Goal: Check status: Check status

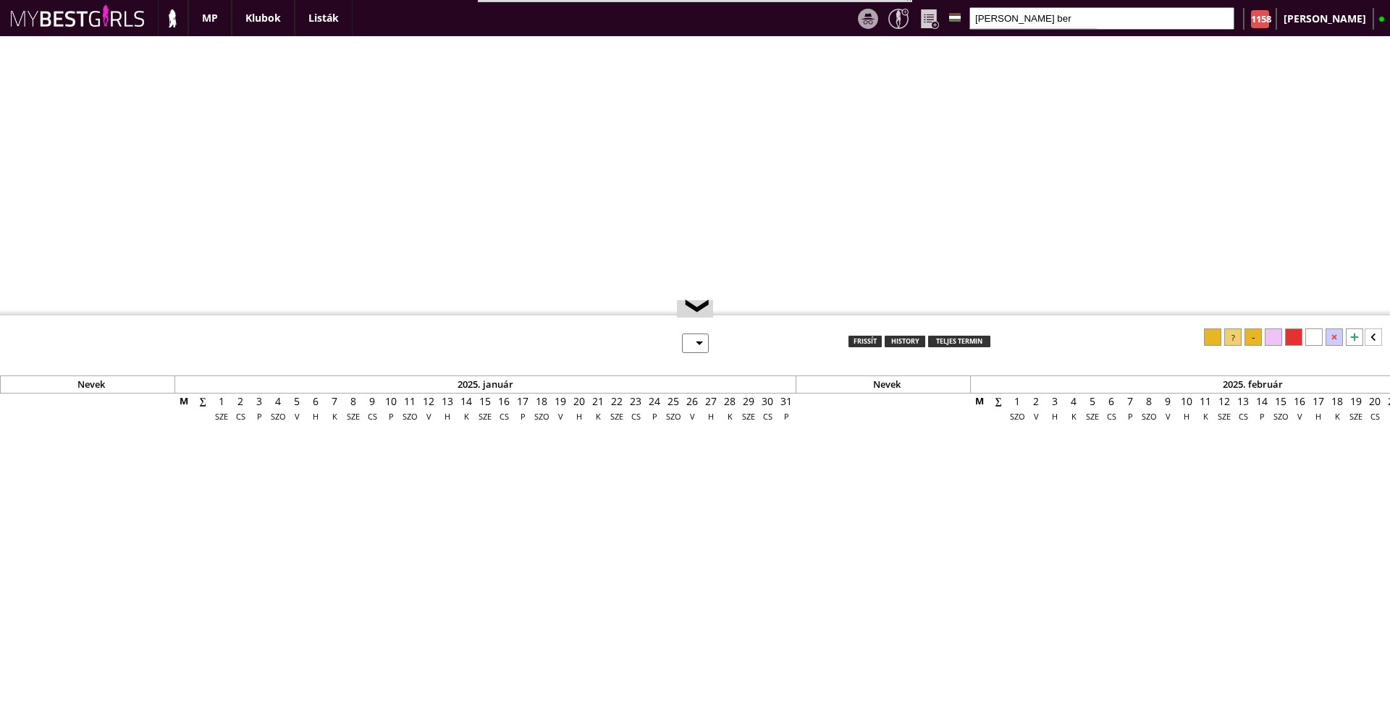
select select "0"
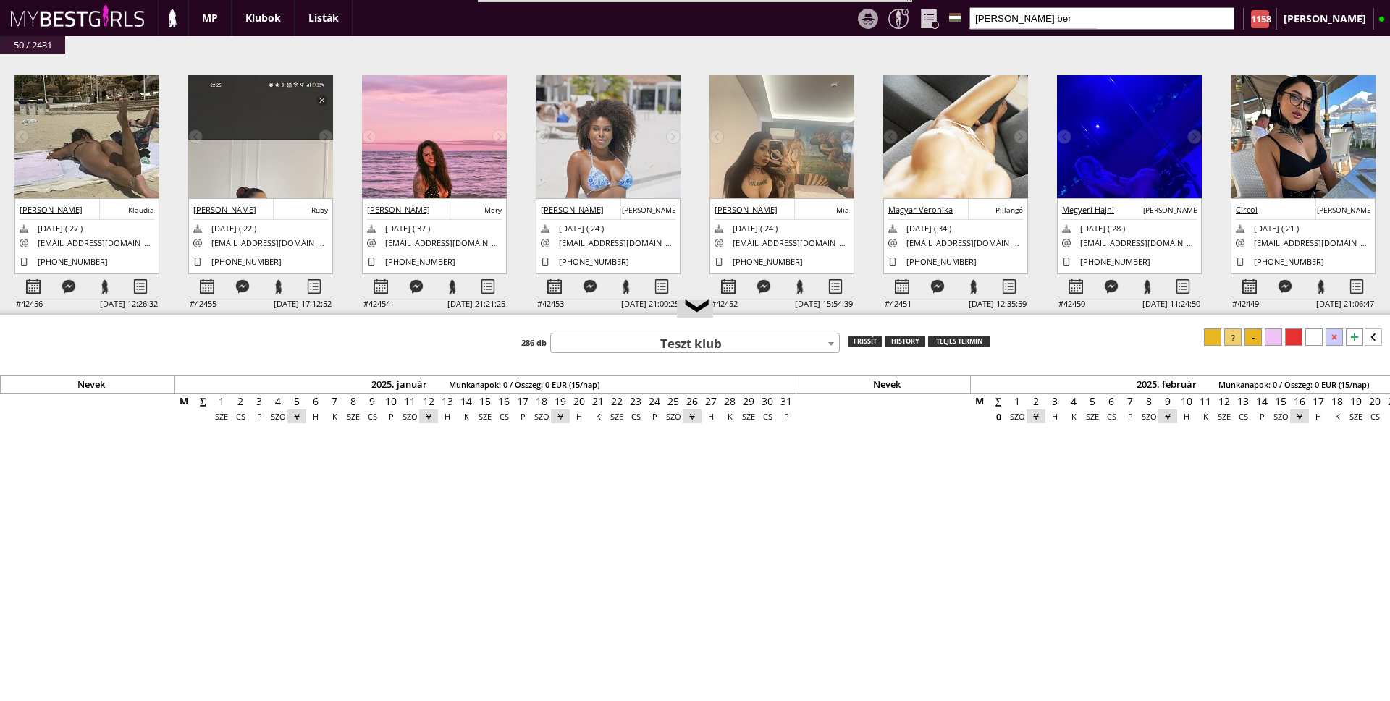
scroll to position [0, 6342]
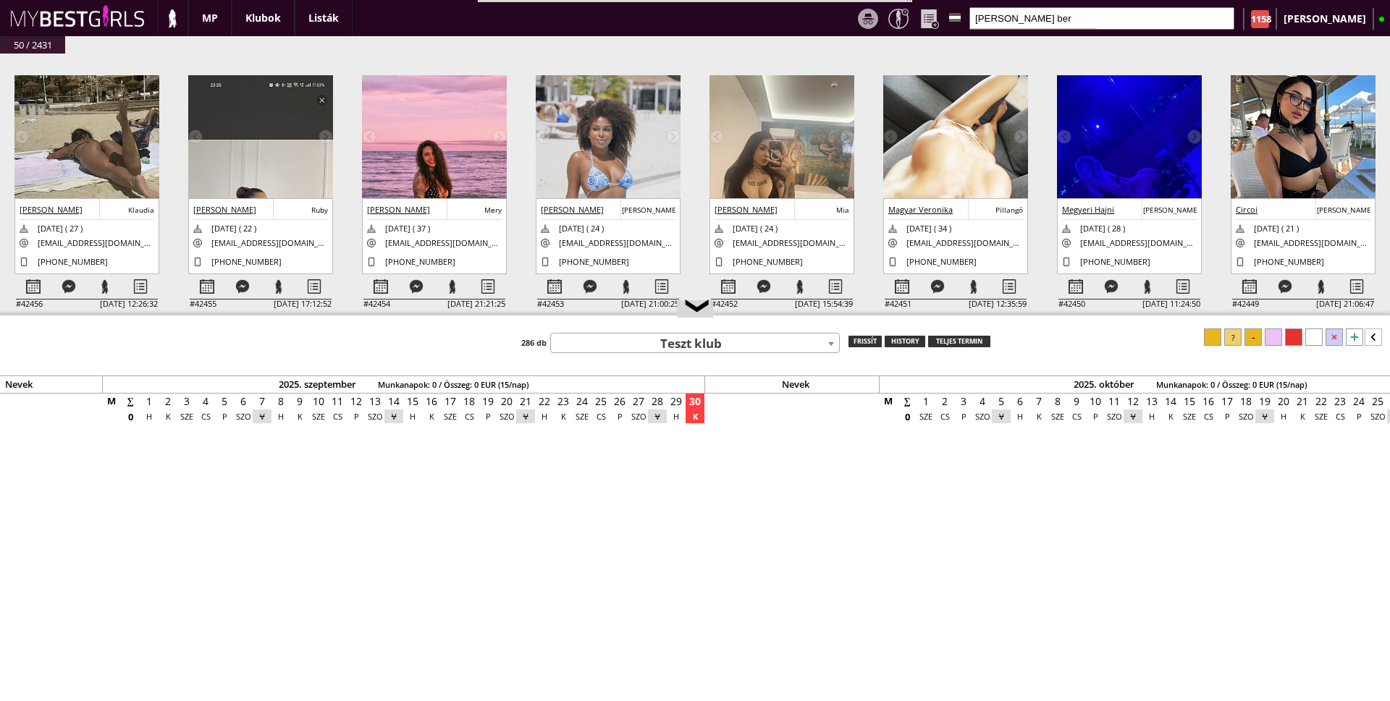
click at [113, 155] on img at bounding box center [86, 171] width 145 height 193
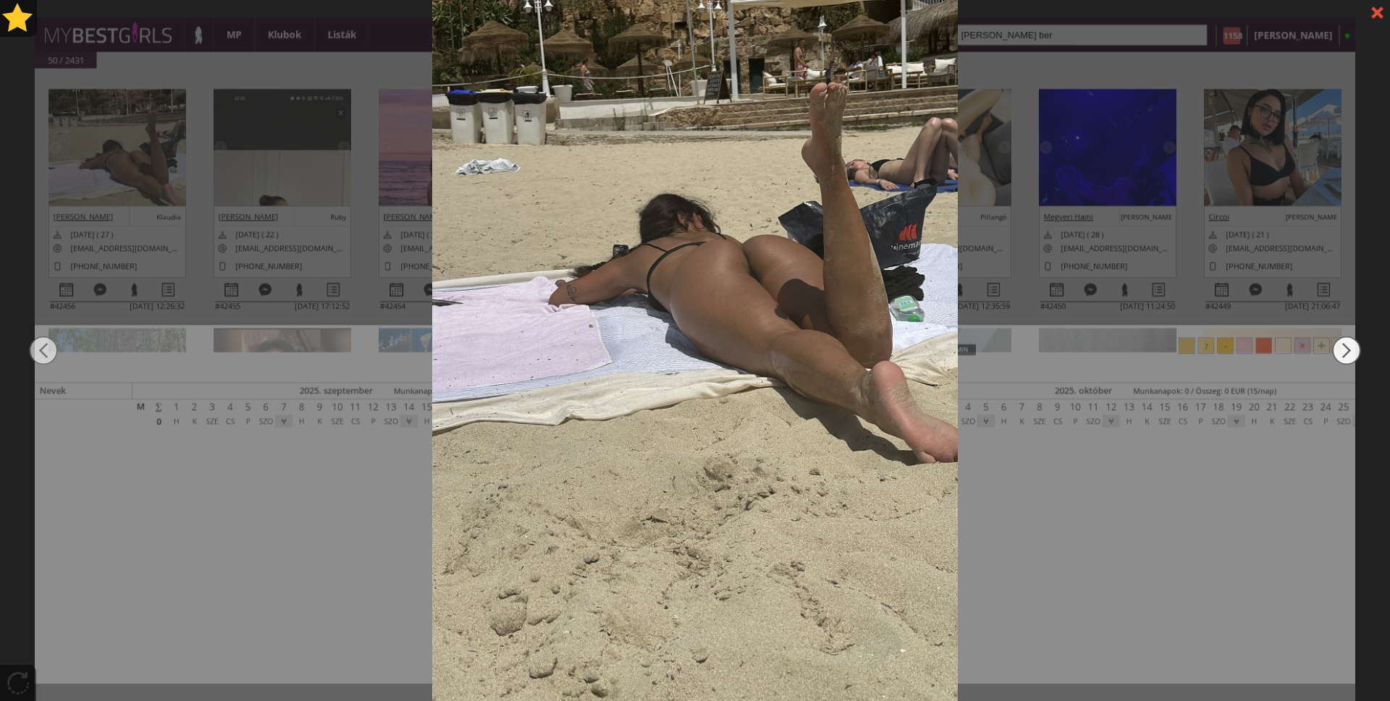
click at [1341, 356] on img at bounding box center [1346, 350] width 29 height 421
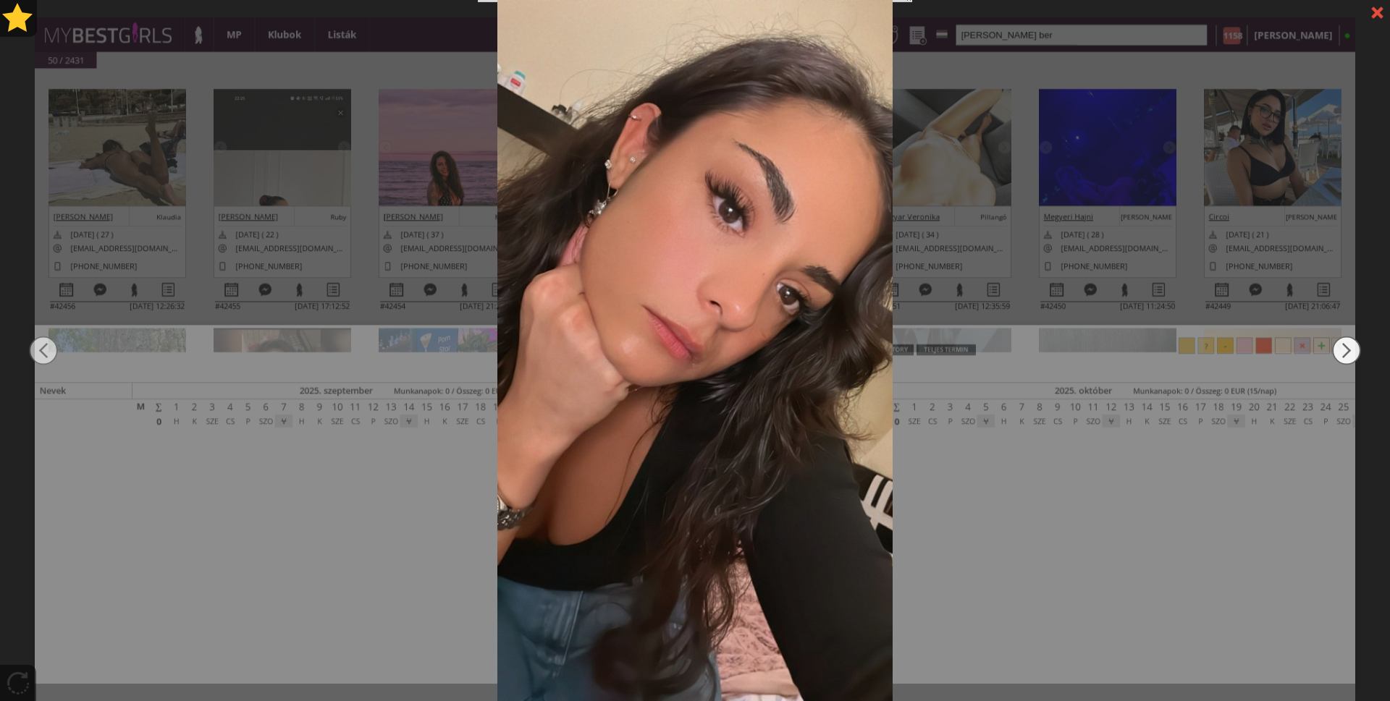
click at [1341, 356] on img at bounding box center [1346, 350] width 29 height 421
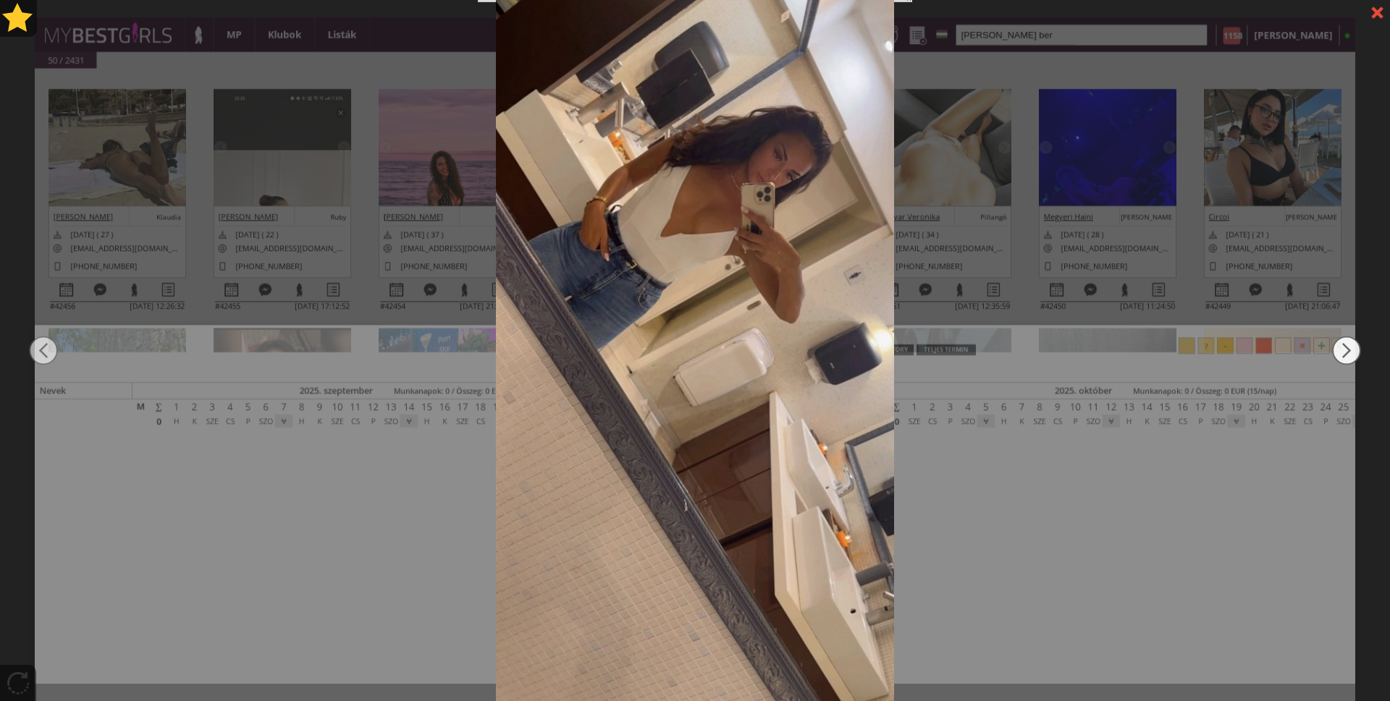
click at [1341, 356] on img at bounding box center [1346, 350] width 29 height 421
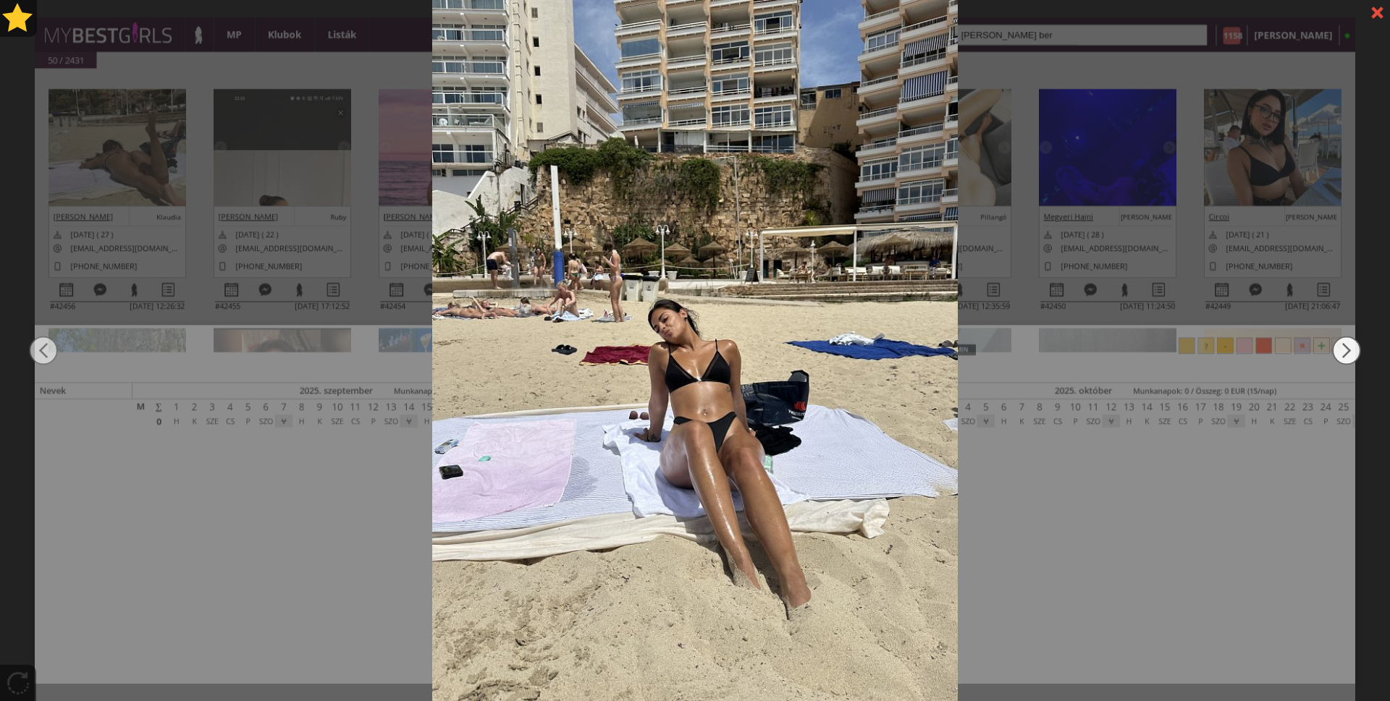
click at [1341, 356] on img at bounding box center [1346, 350] width 29 height 421
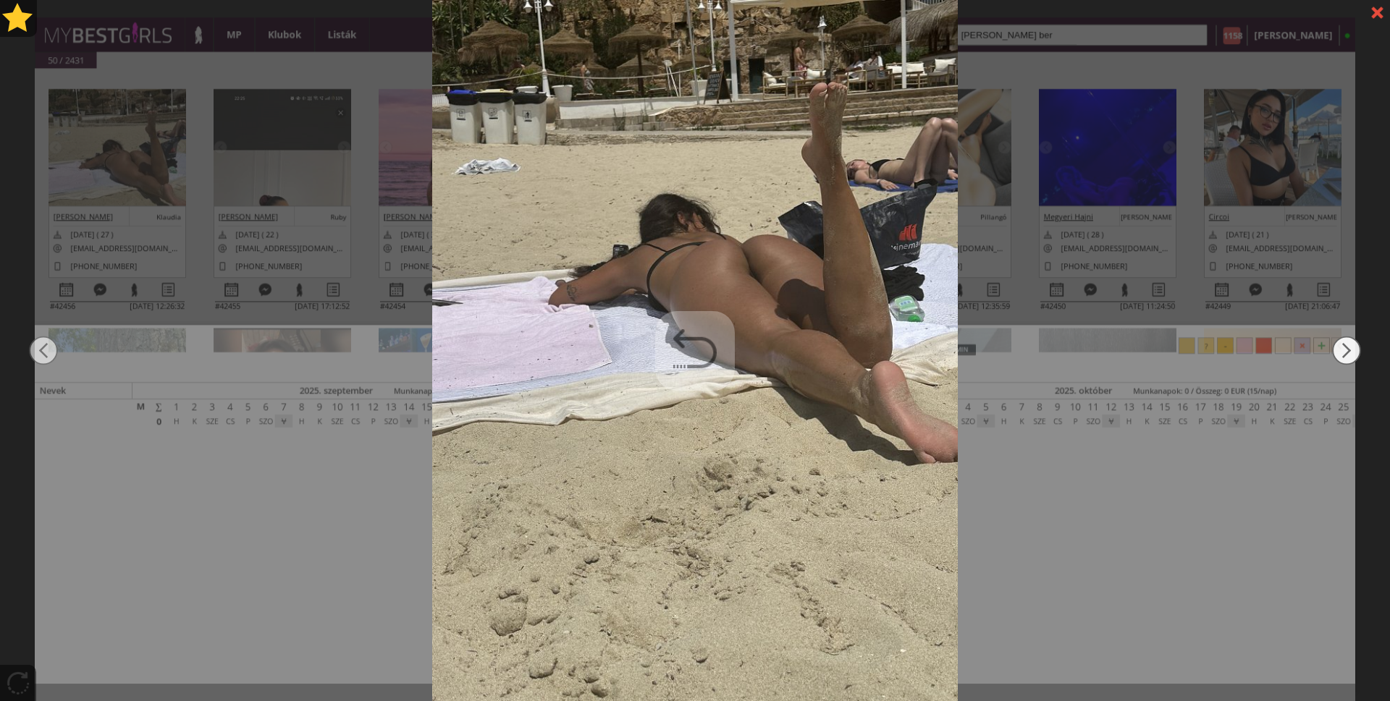
click at [1341, 356] on img at bounding box center [1346, 350] width 29 height 421
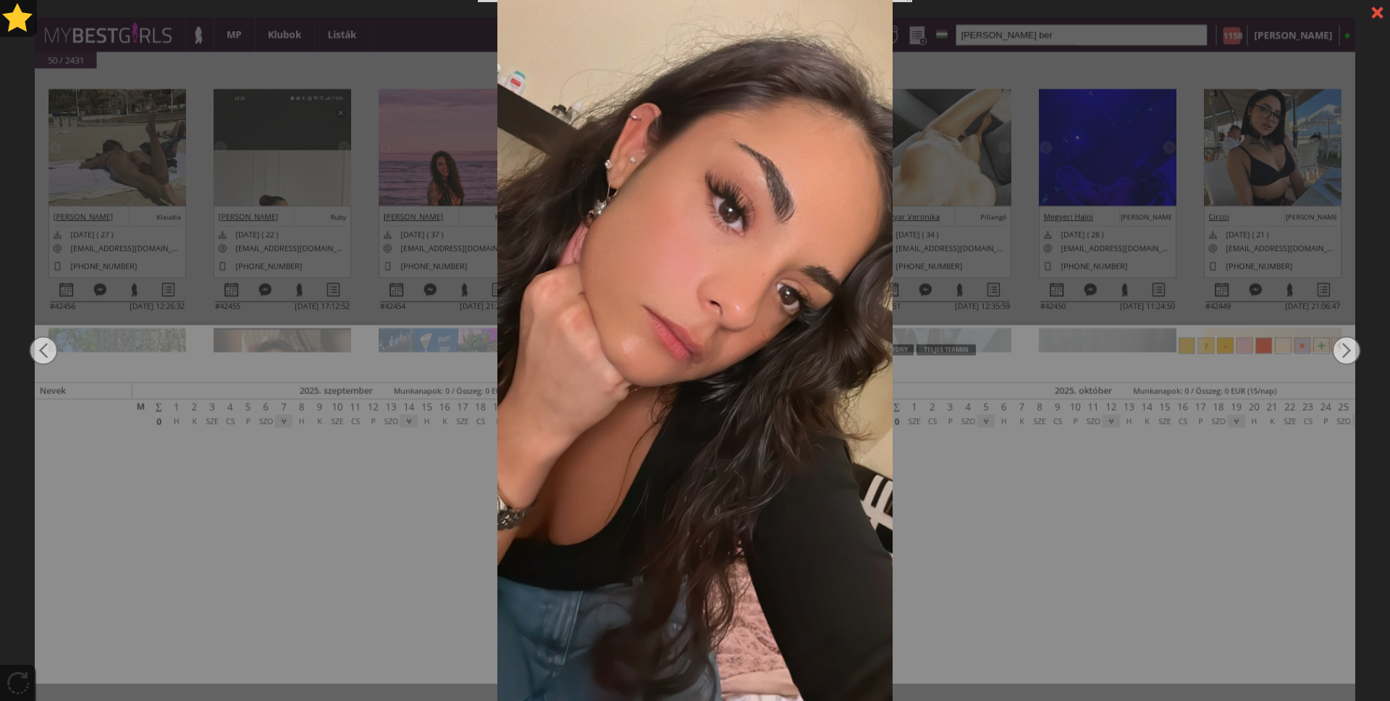
click at [1375, 19] on div at bounding box center [1376, 12] width 25 height 25
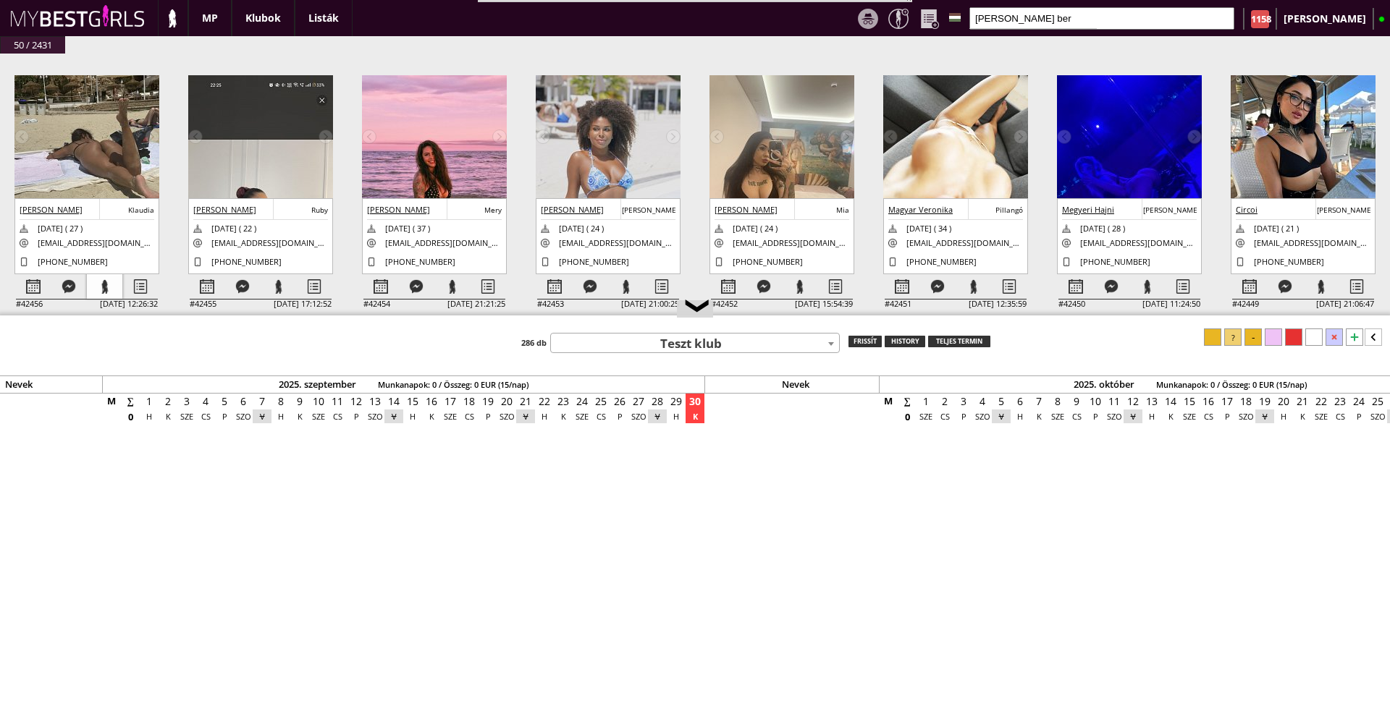
click at [111, 290] on div at bounding box center [104, 286] width 35 height 25
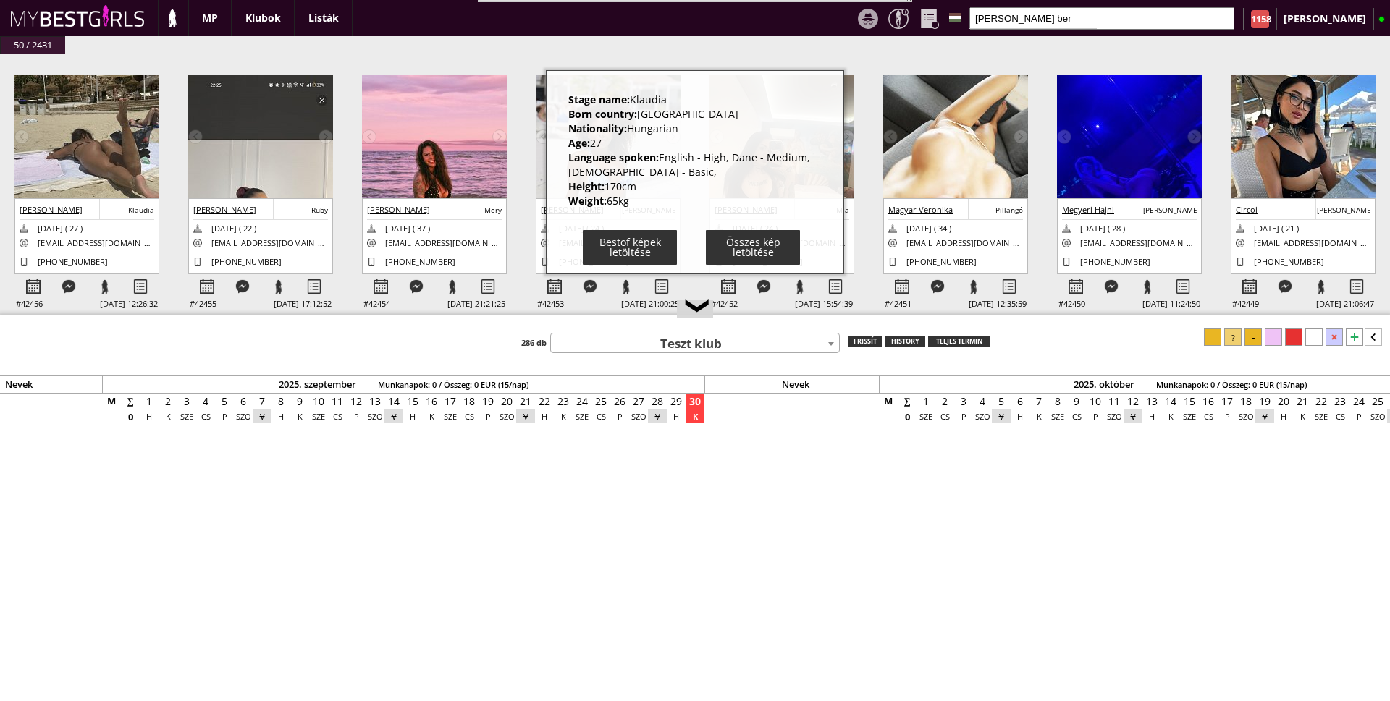
click at [0, 138] on div "#42456 2025-09-29 12:26:32 Rédai Klaudia Klaudia 1998-08-08 ( 27 ) redaikld@gma…" at bounding box center [695, 203] width 1390 height 299
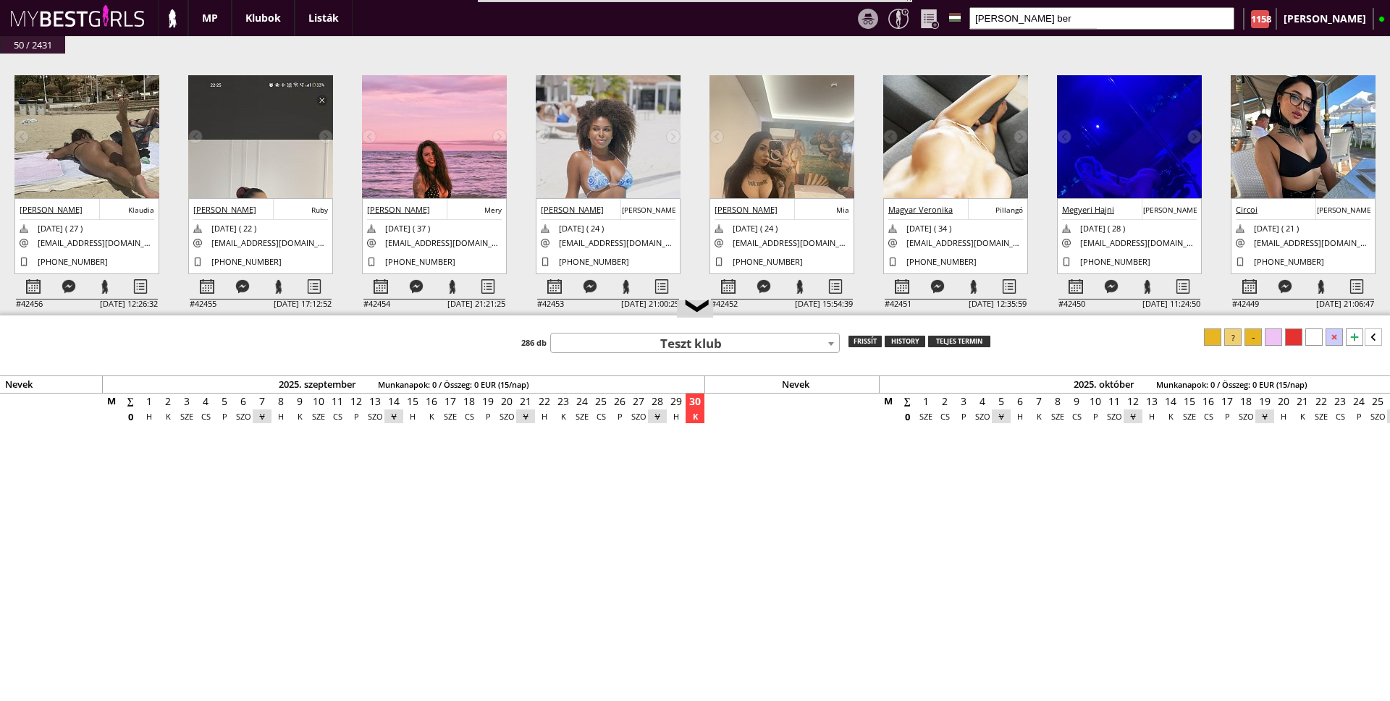
click at [599, 175] on img at bounding box center [608, 184] width 145 height 218
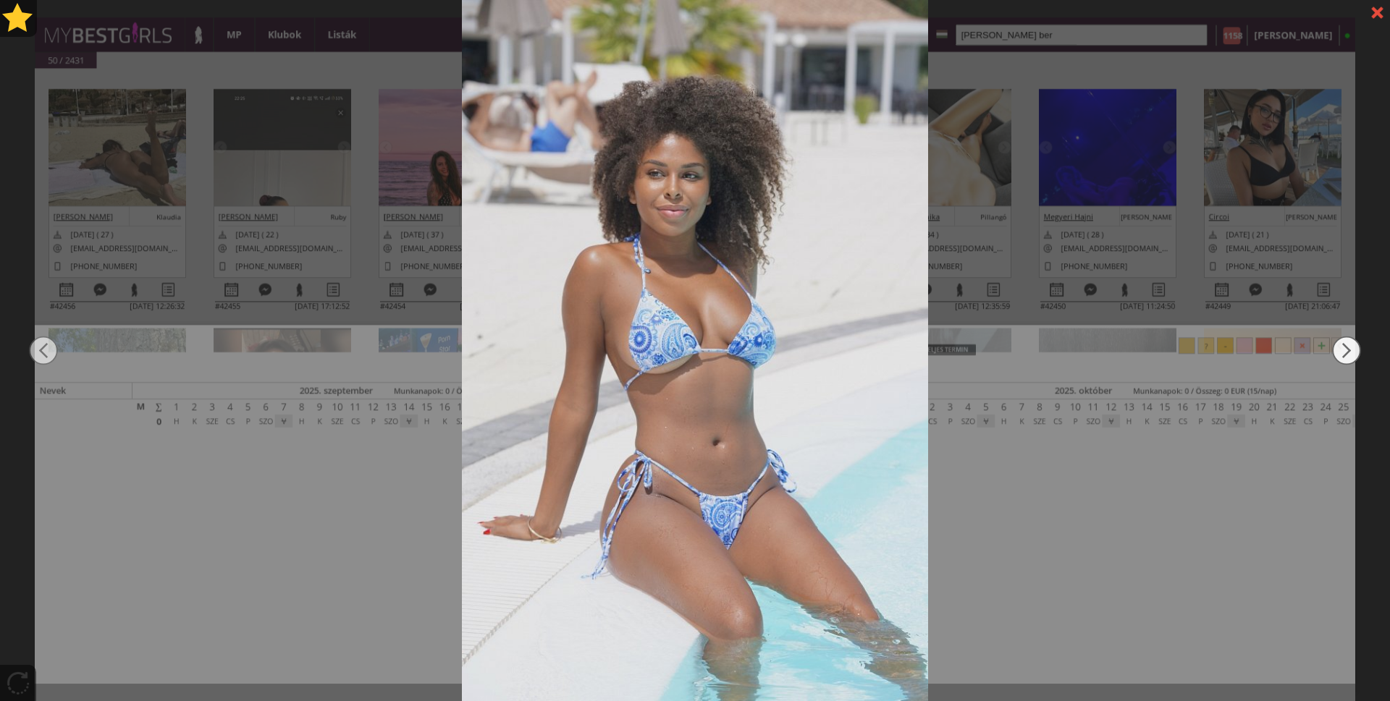
click at [1338, 342] on img at bounding box center [1346, 350] width 29 height 421
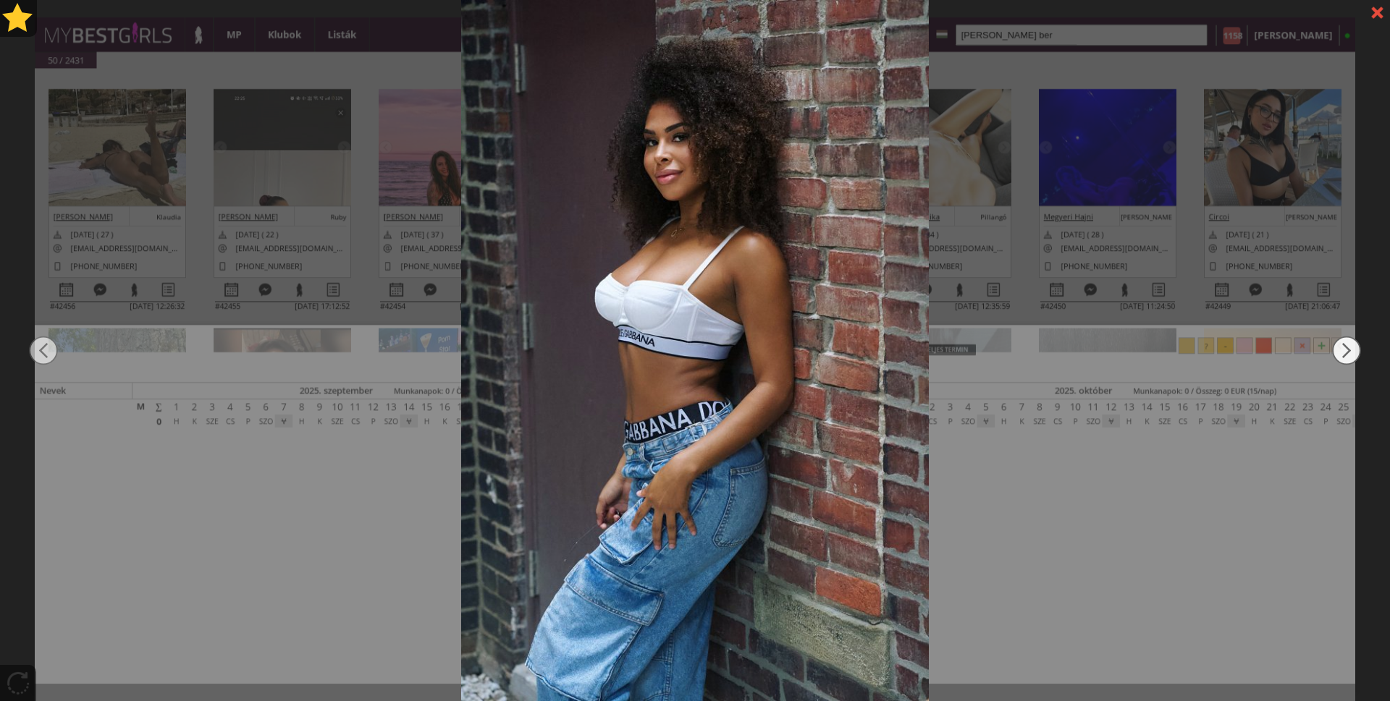
click at [1338, 342] on img at bounding box center [1346, 350] width 29 height 421
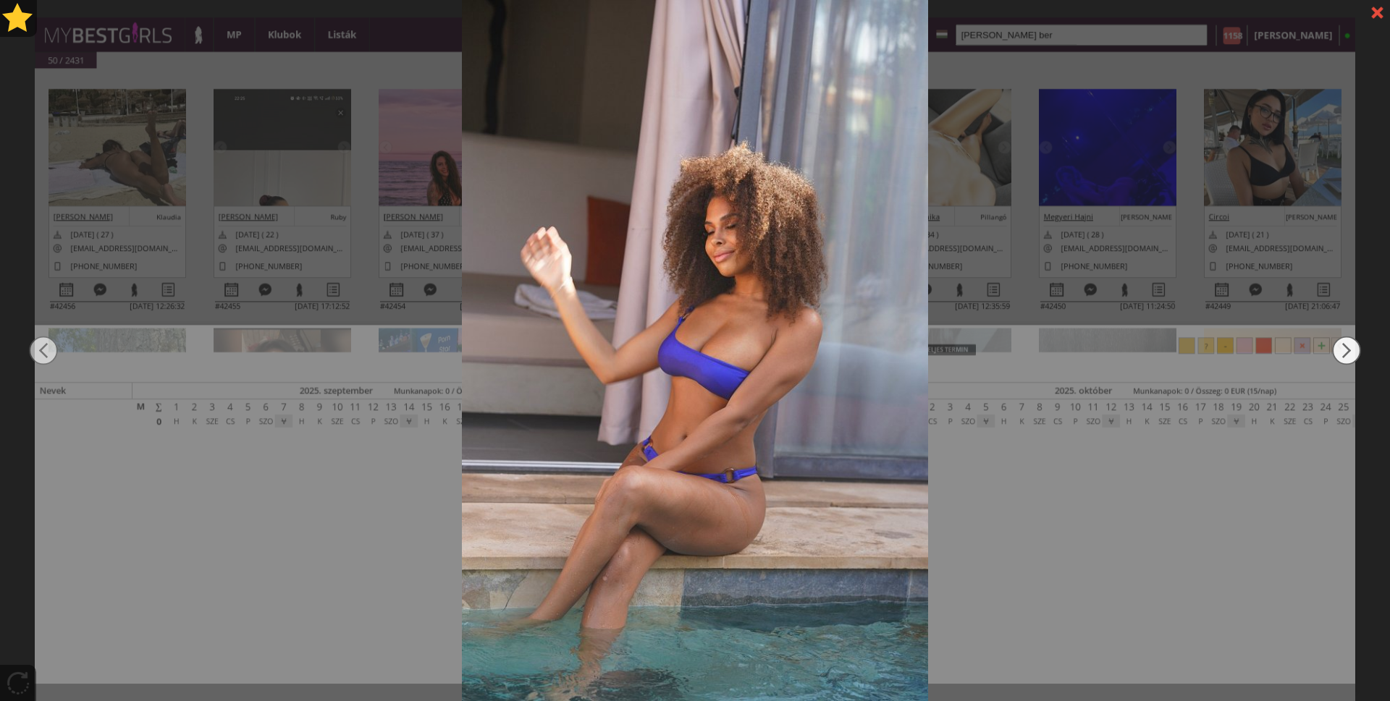
click at [1338, 342] on img at bounding box center [1346, 350] width 29 height 421
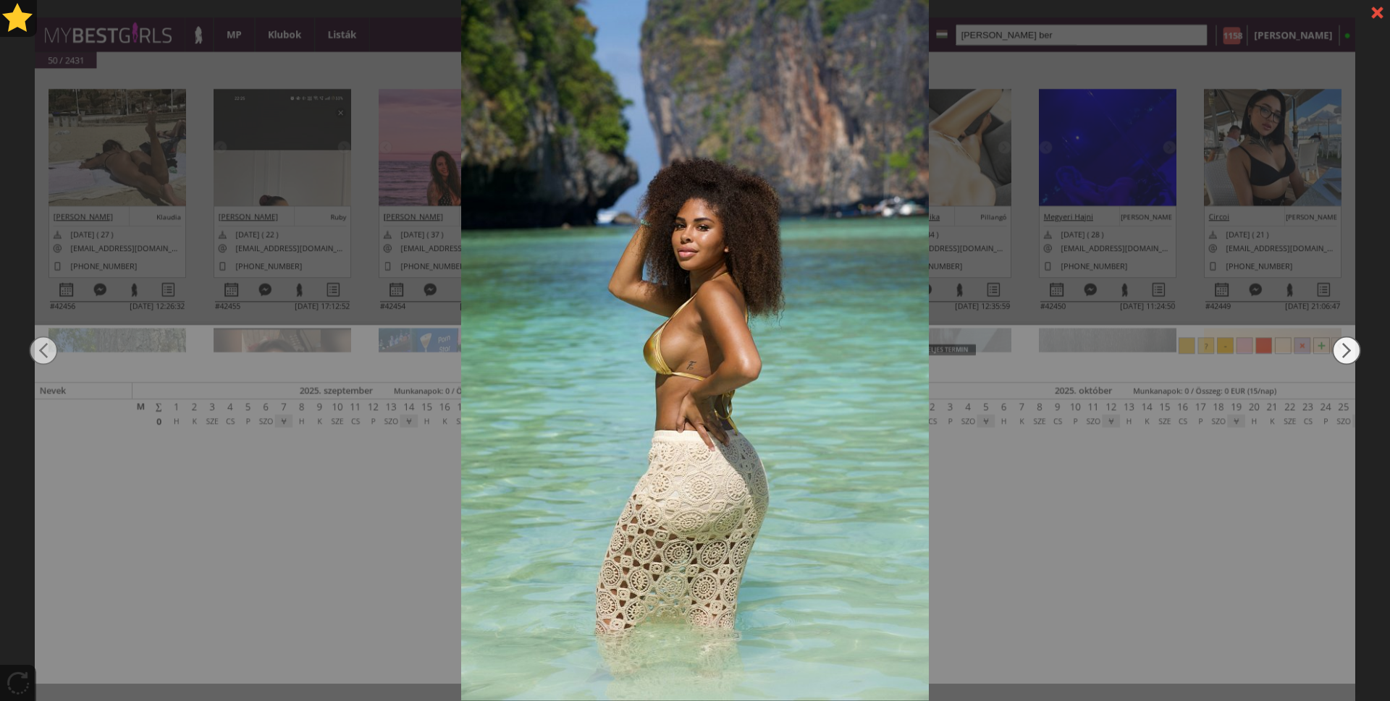
click at [1338, 342] on img at bounding box center [1346, 350] width 29 height 421
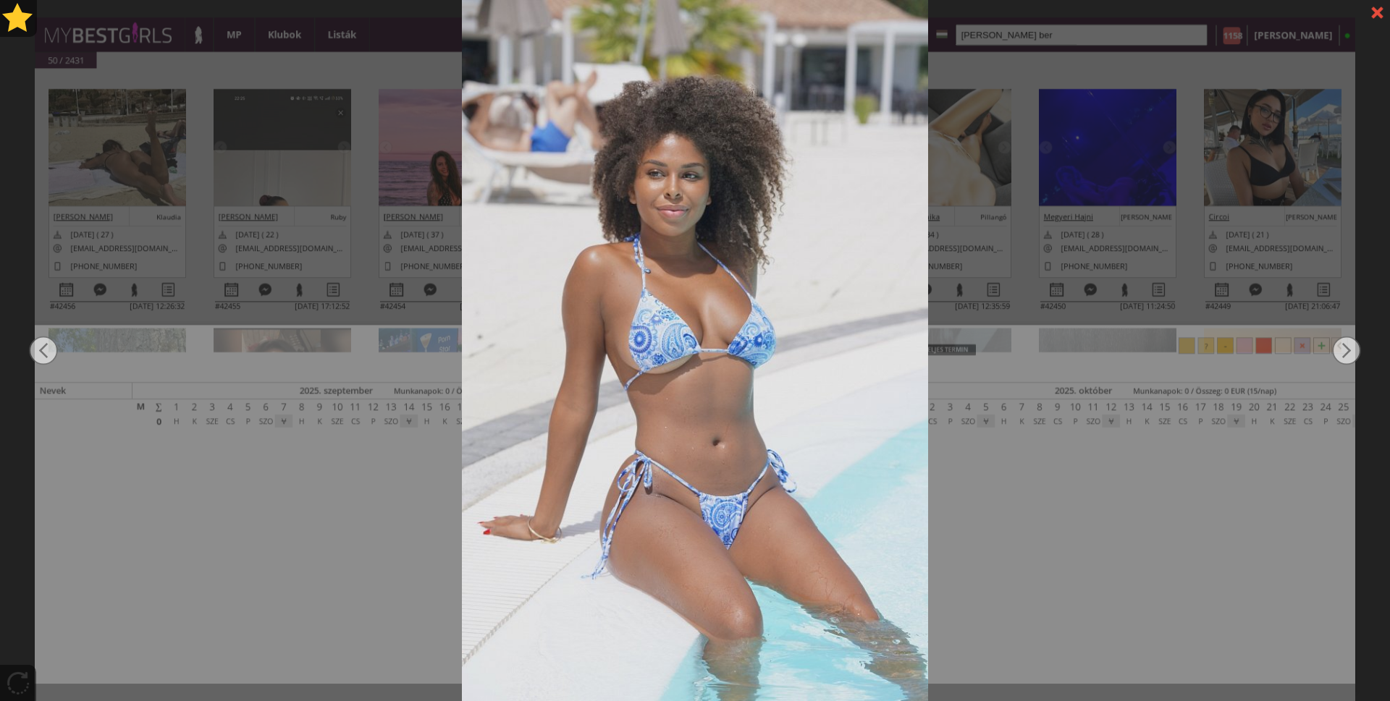
click at [1370, 14] on div at bounding box center [1376, 12] width 25 height 25
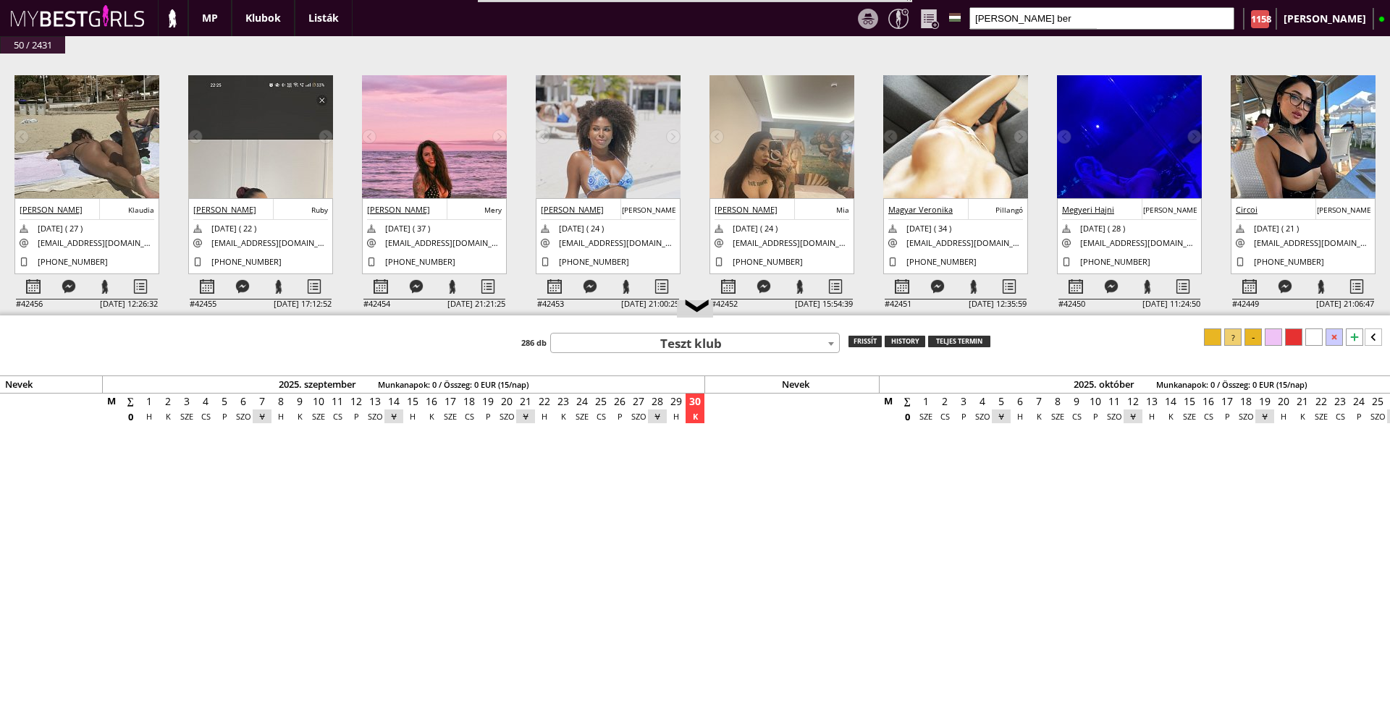
click at [987, 162] on img at bounding box center [955, 183] width 145 height 217
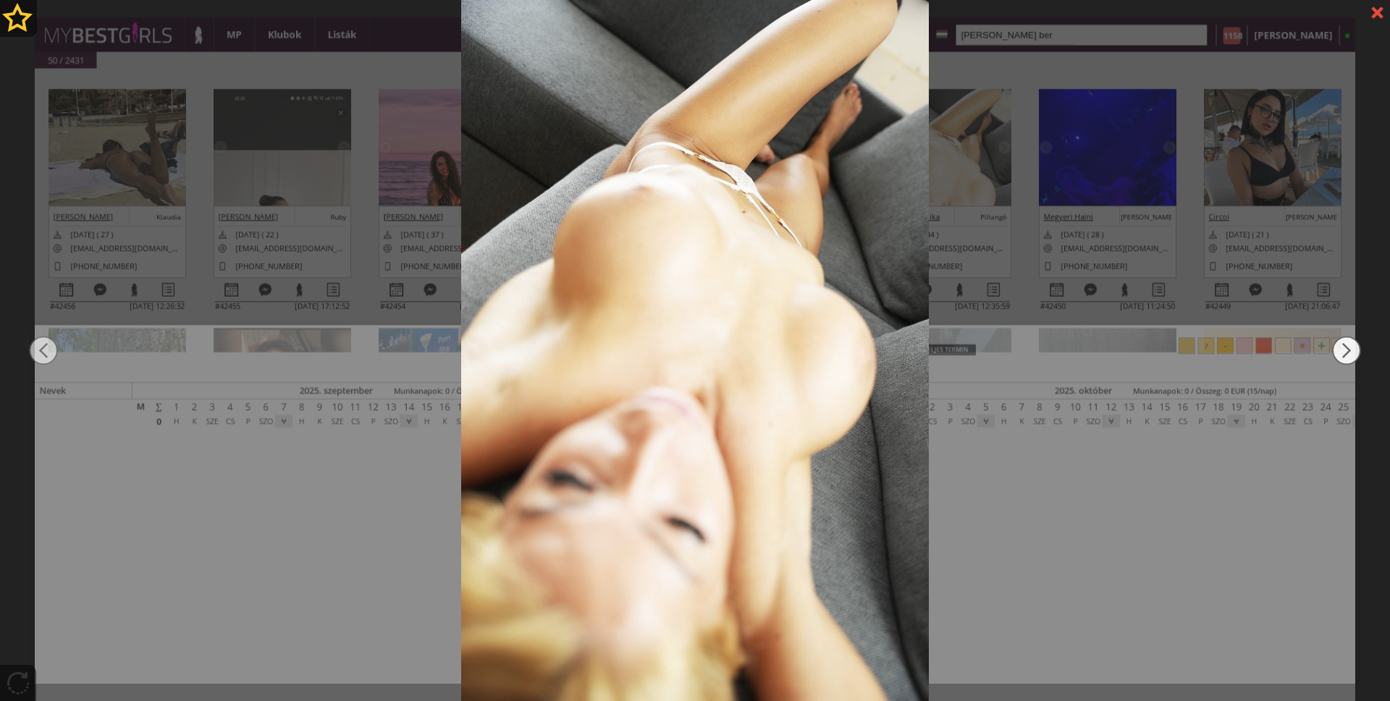
click at [1342, 352] on img at bounding box center [1346, 350] width 29 height 421
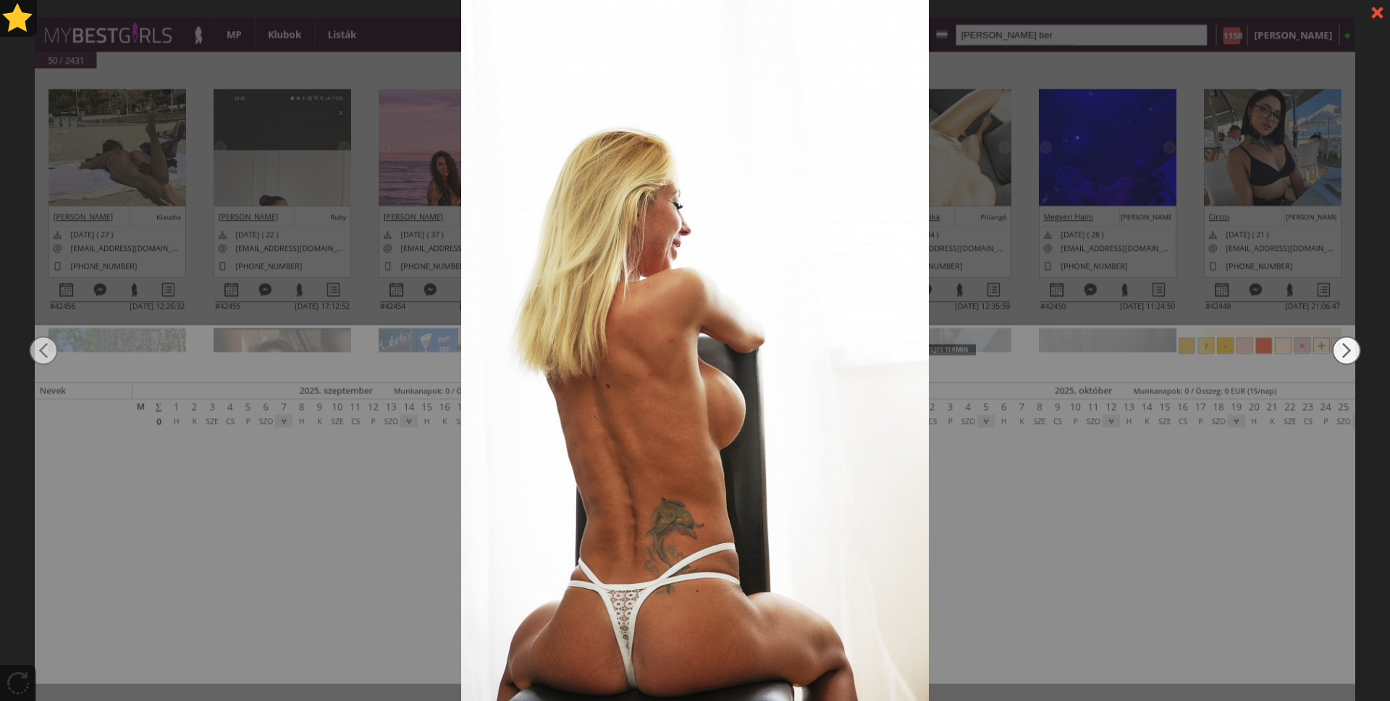
click at [1342, 352] on img at bounding box center [1346, 350] width 29 height 421
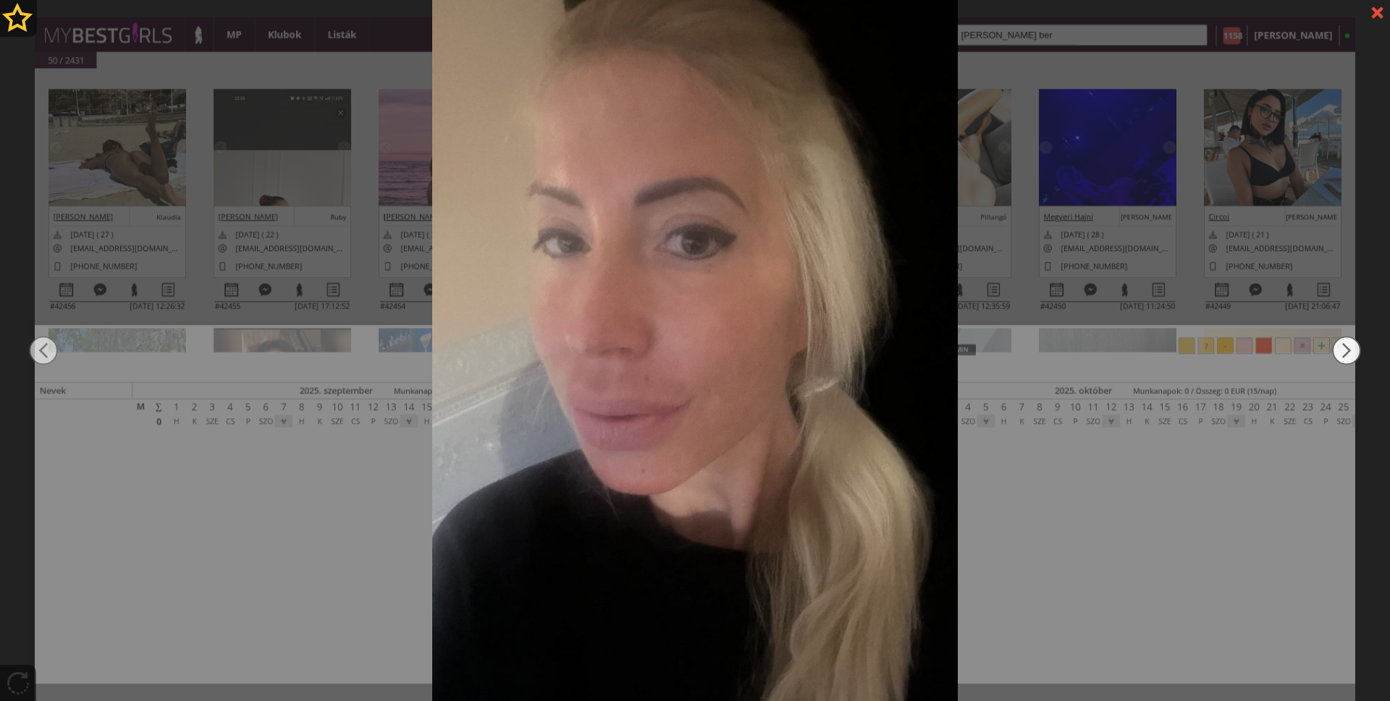
click at [1342, 352] on img at bounding box center [1346, 350] width 29 height 421
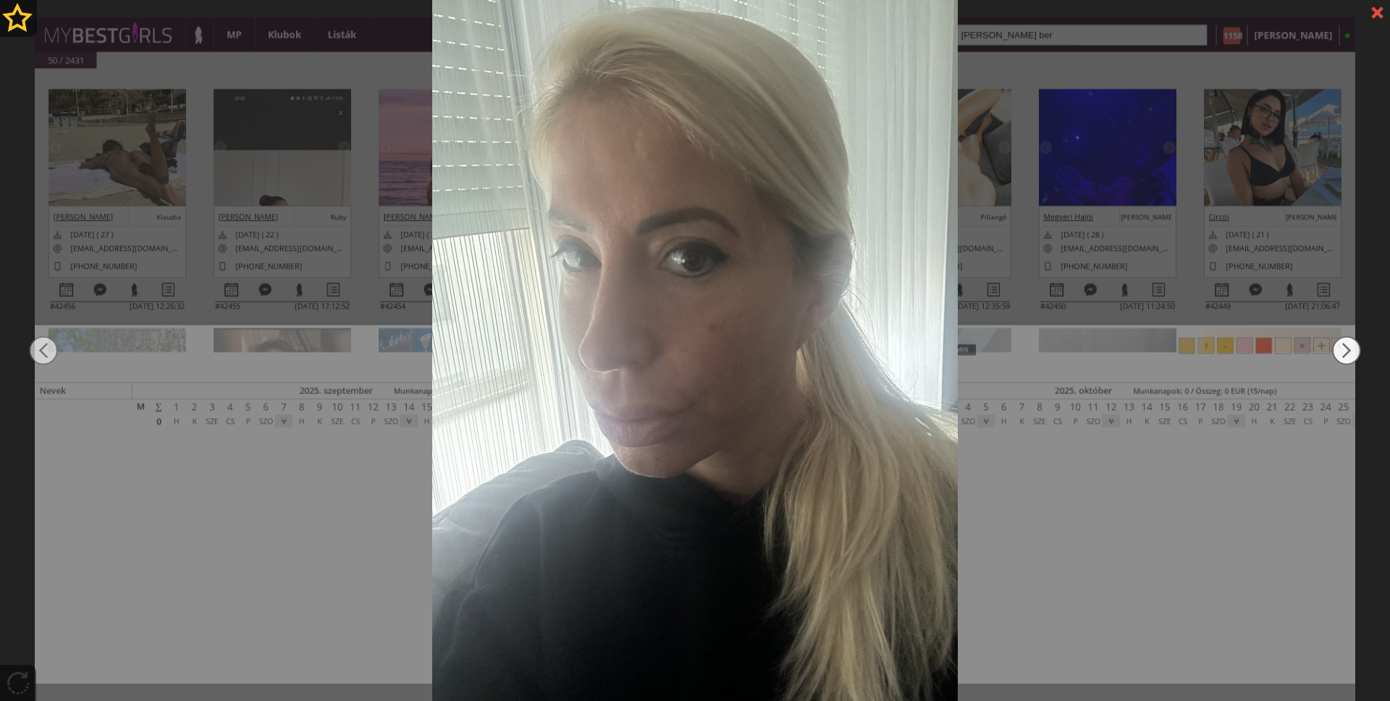
click at [1342, 352] on img at bounding box center [1346, 350] width 29 height 421
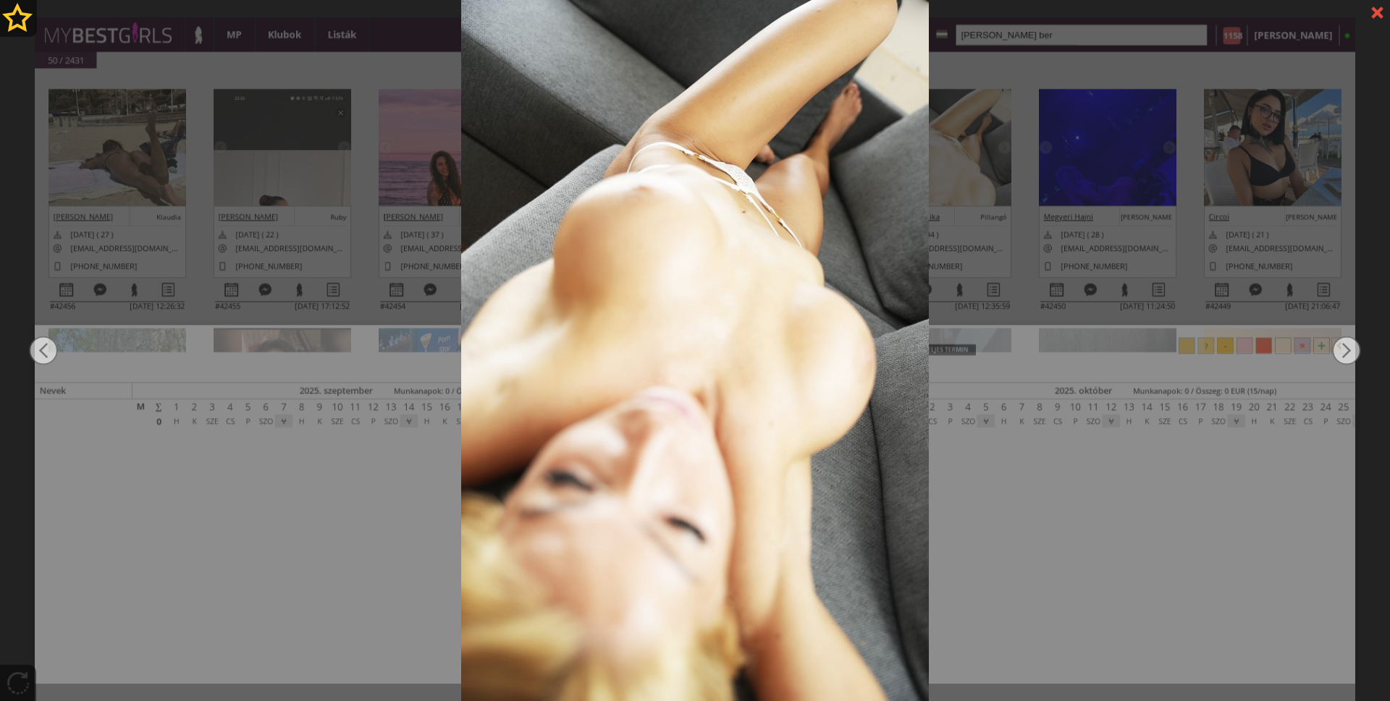
click at [1379, 4] on div at bounding box center [1376, 12] width 25 height 25
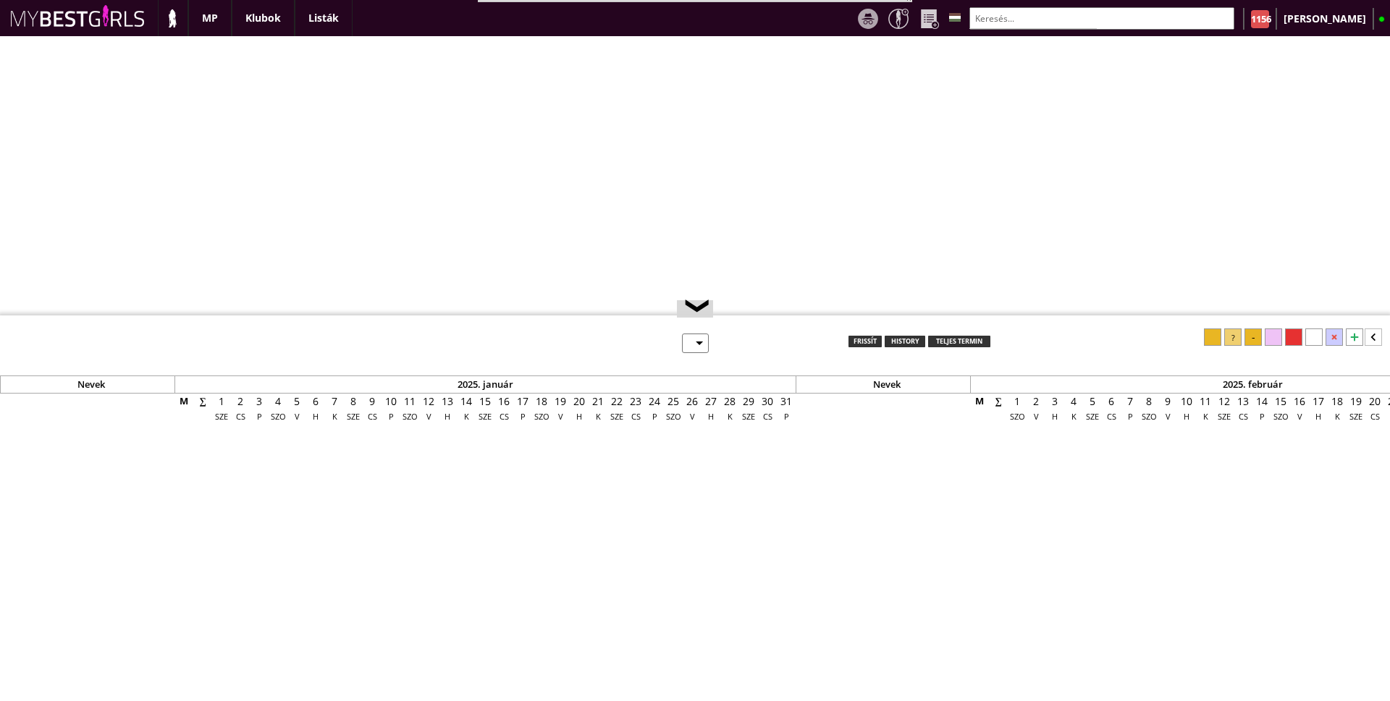
select select "0"
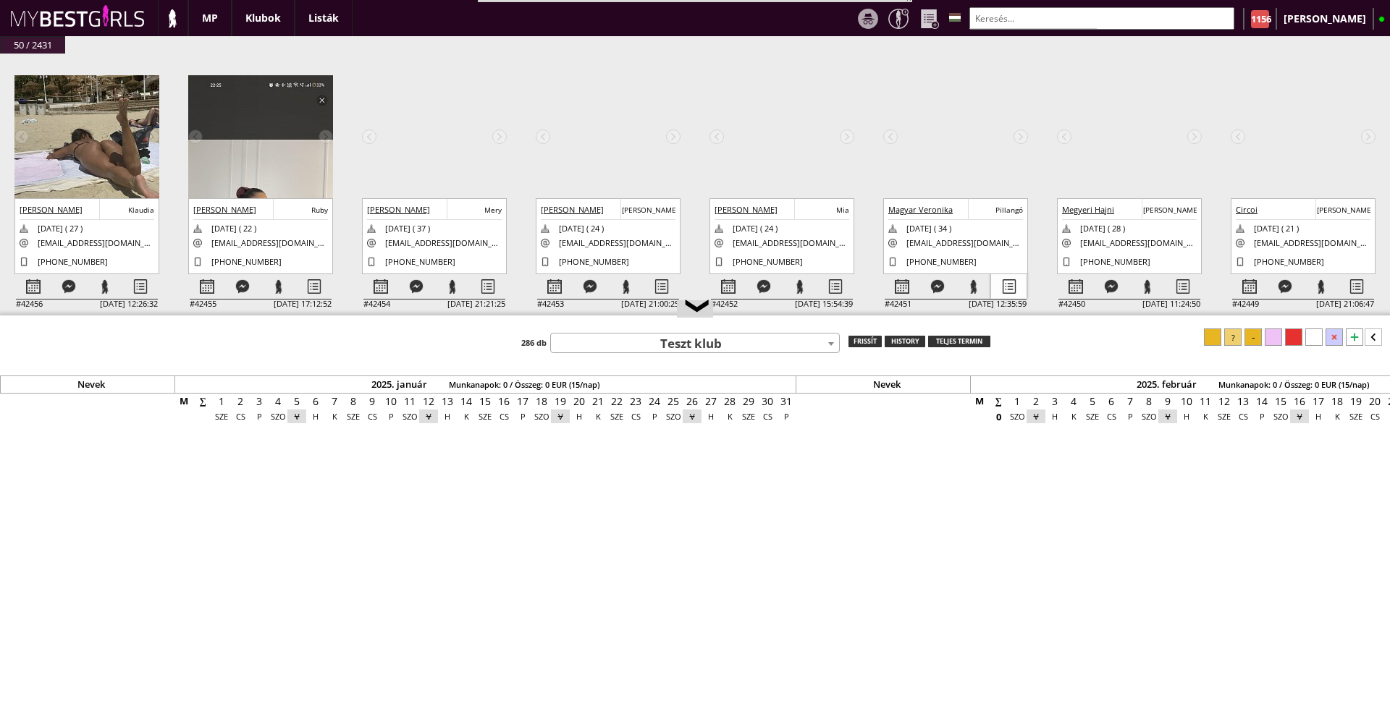
scroll to position [0, 6342]
